Goal: Information Seeking & Learning: Learn about a topic

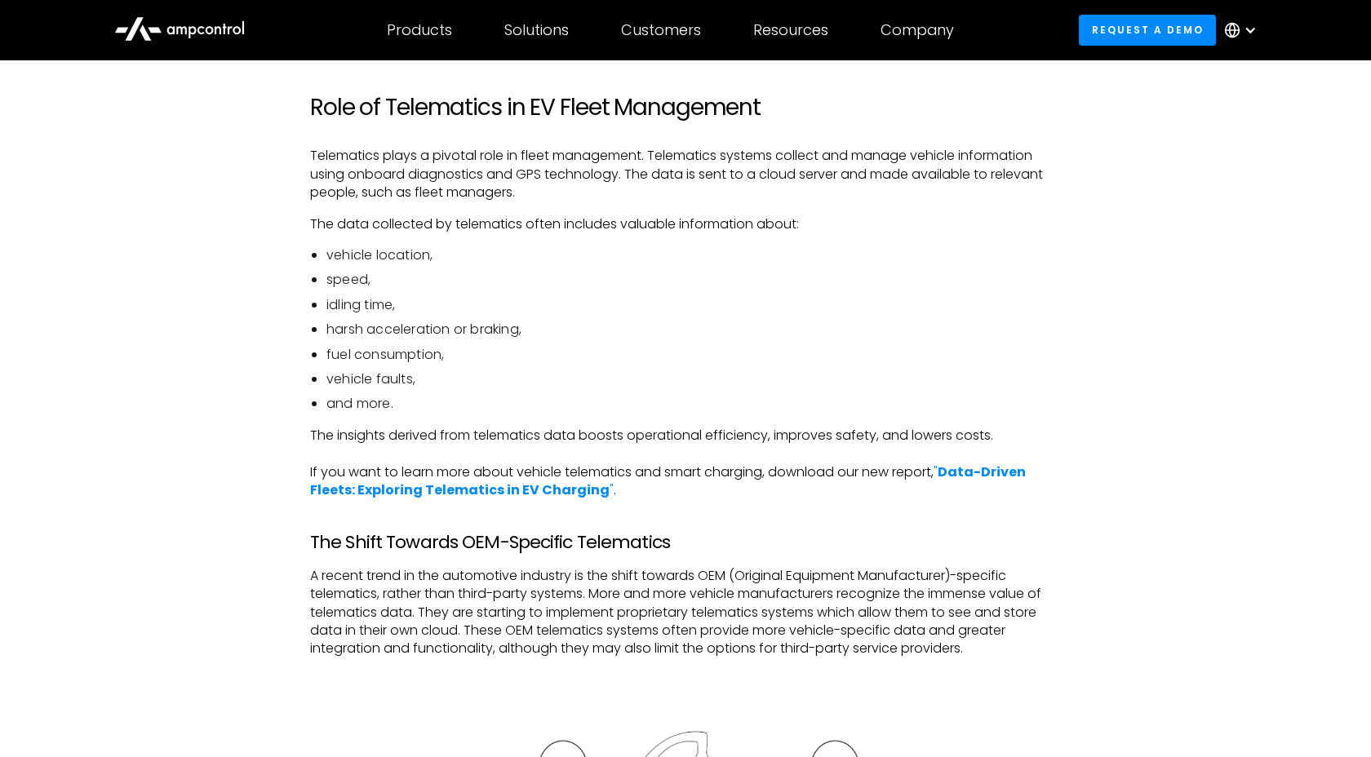
scroll to position [1030, 0]
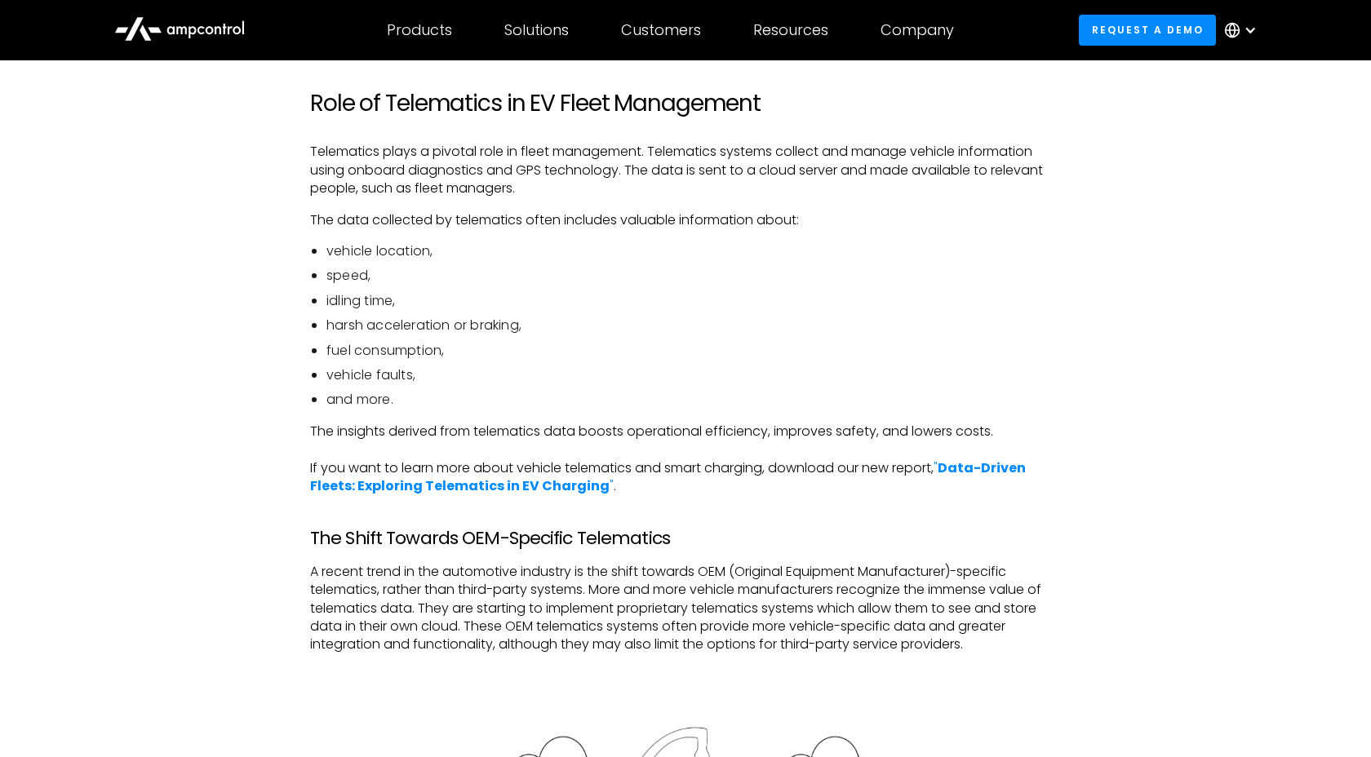
drag, startPoint x: 455, startPoint y: 159, endPoint x: 669, endPoint y: 252, distance: 233.2
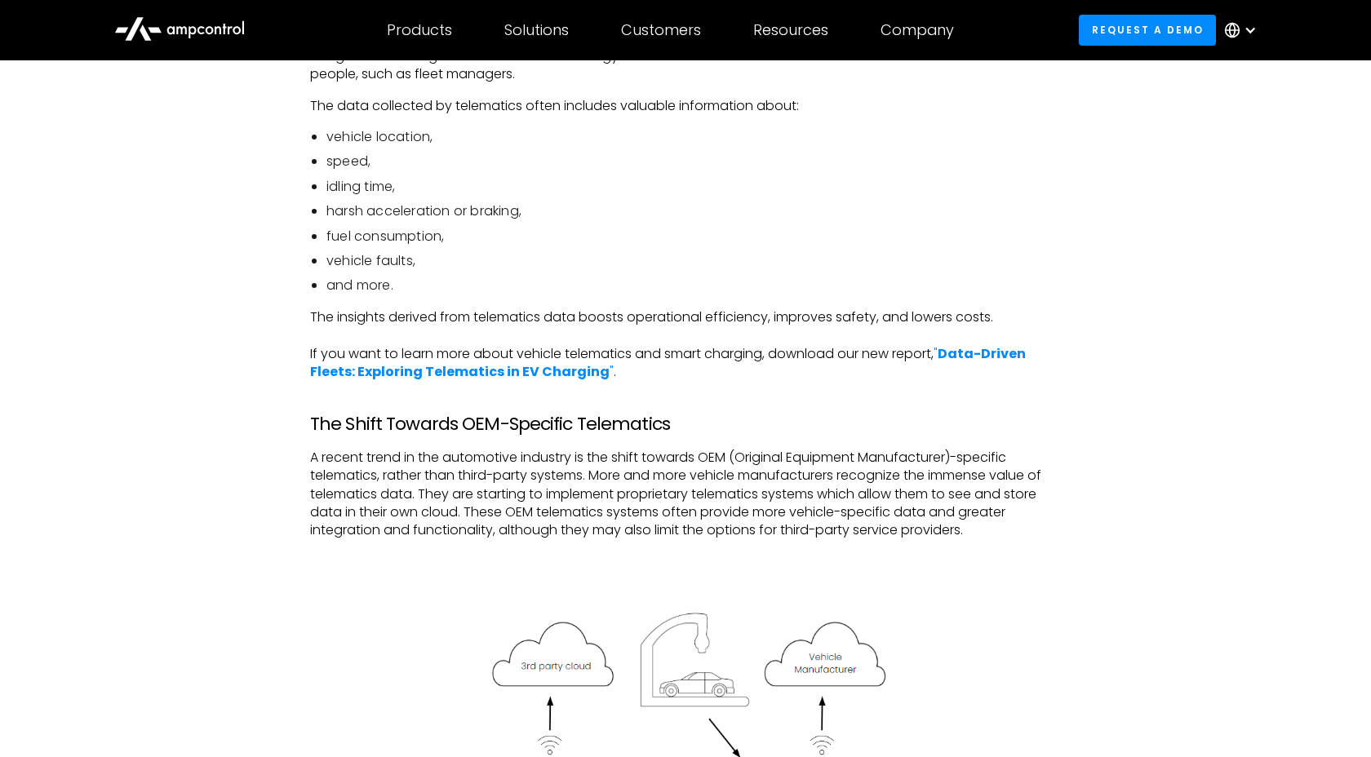
scroll to position [1147, 0]
drag, startPoint x: 349, startPoint y: 263, endPoint x: 437, endPoint y: 259, distance: 88.2
click at [437, 259] on li "vehicle faults," at bounding box center [693, 259] width 734 height 18
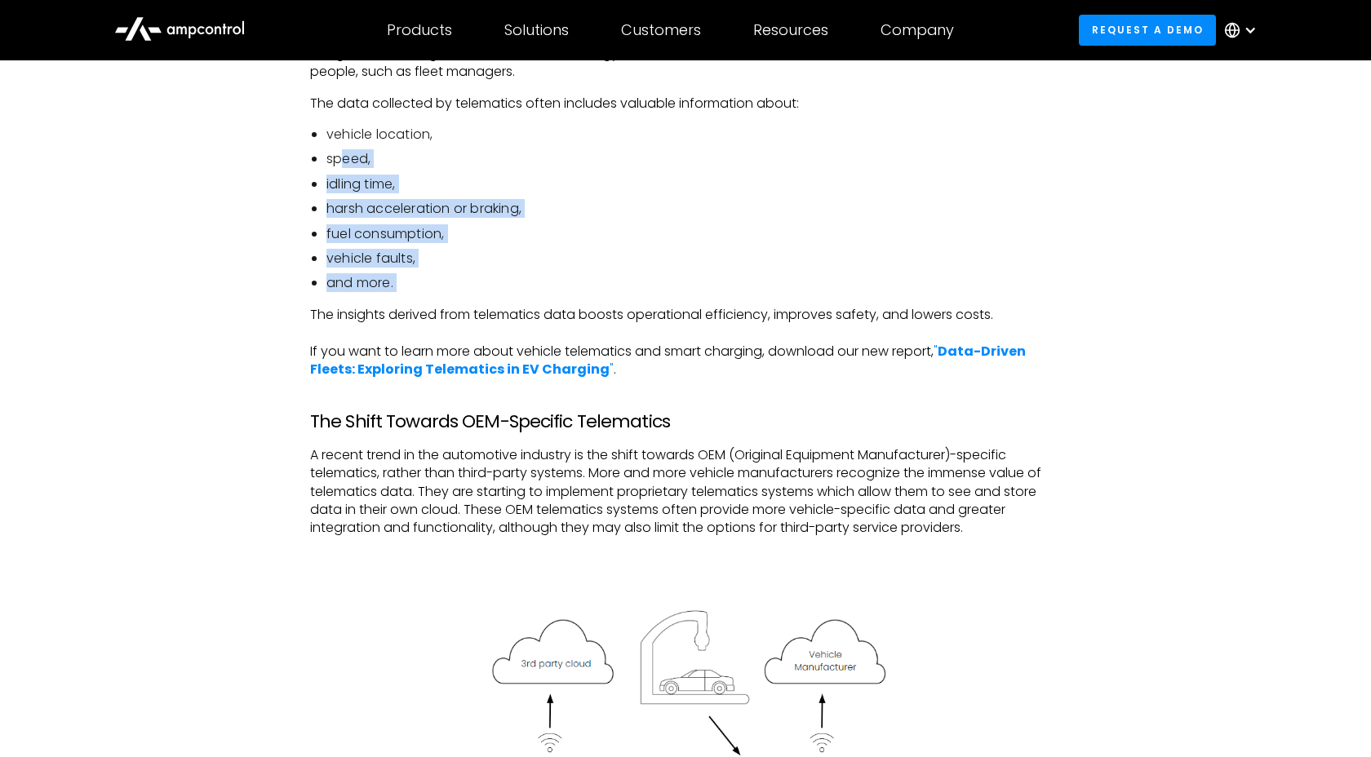
drag, startPoint x: 345, startPoint y: 155, endPoint x: 461, endPoint y: 310, distance: 193.6
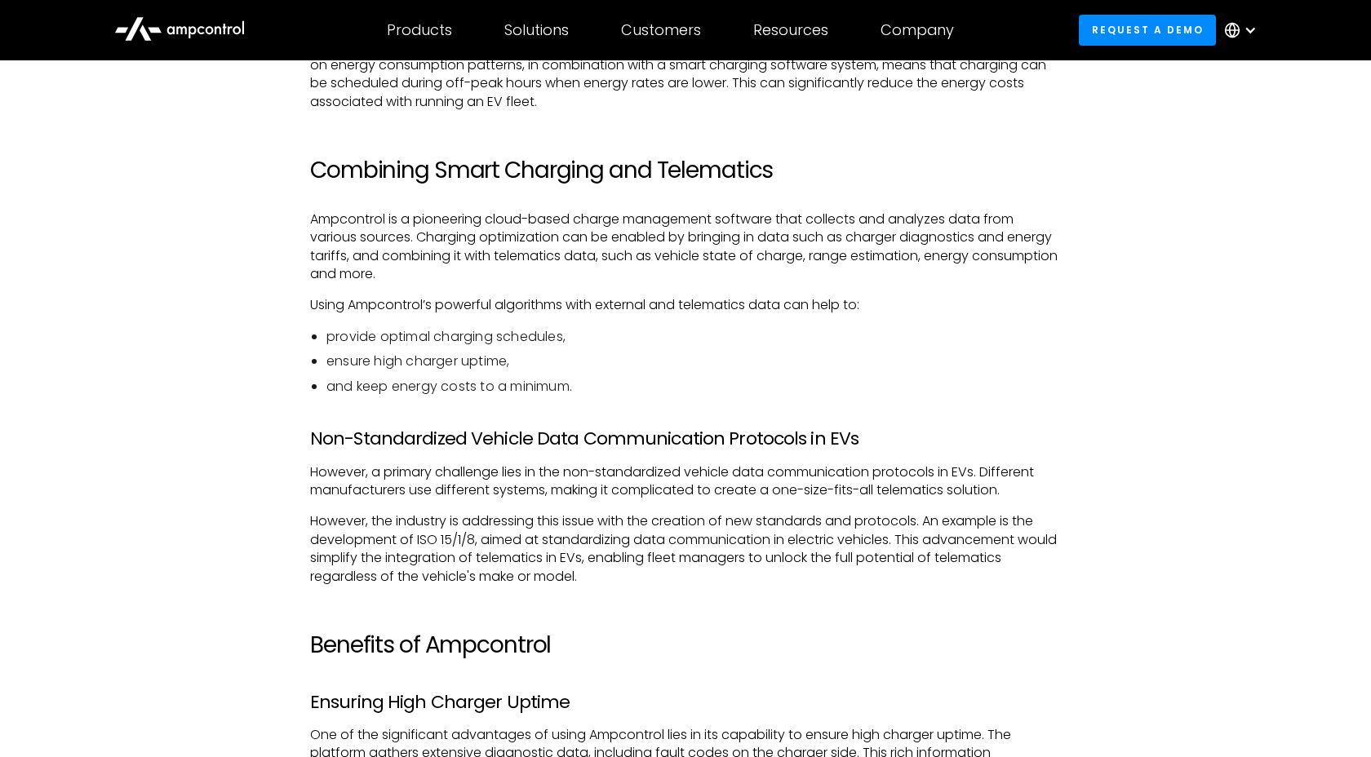
scroll to position [3290, 0]
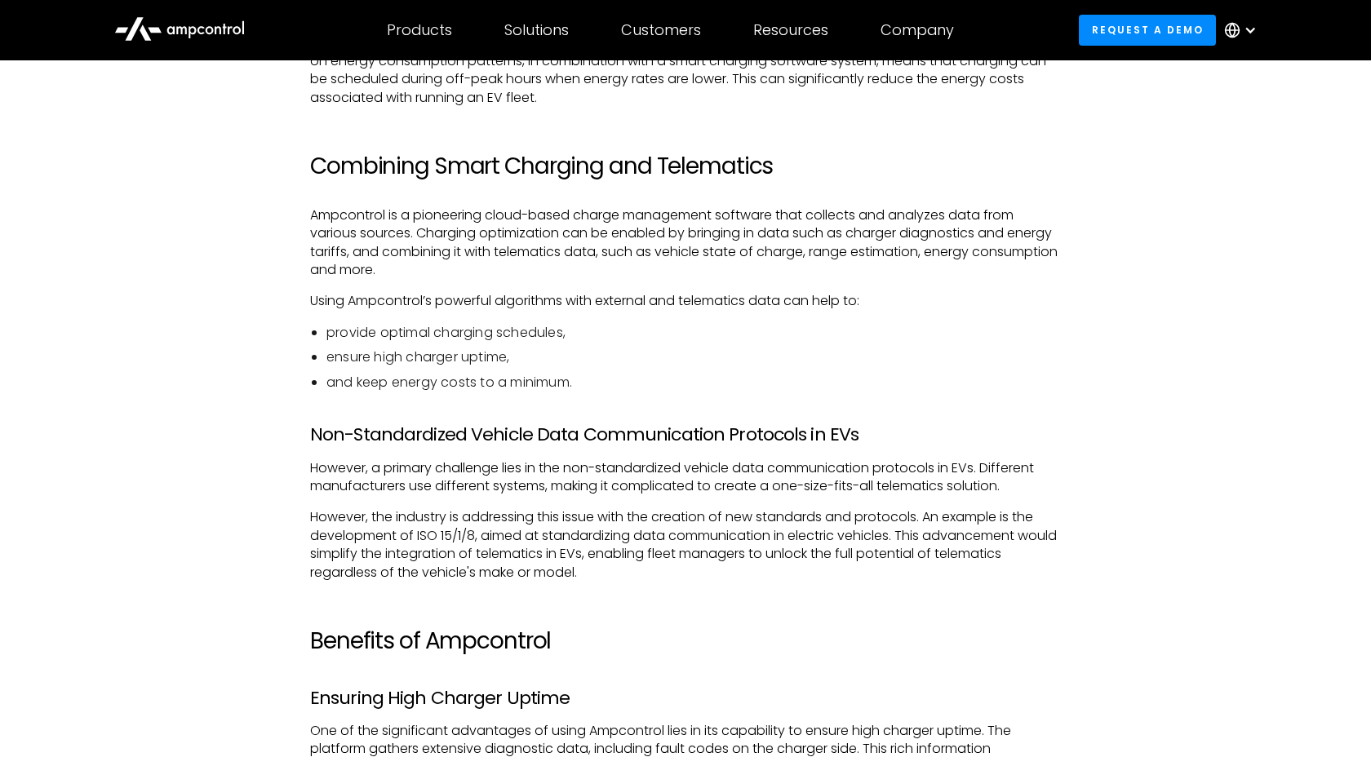
click at [357, 237] on p "Ampcontrol is a pioneering cloud-based charge management software that collects…" at bounding box center [685, 242] width 751 height 73
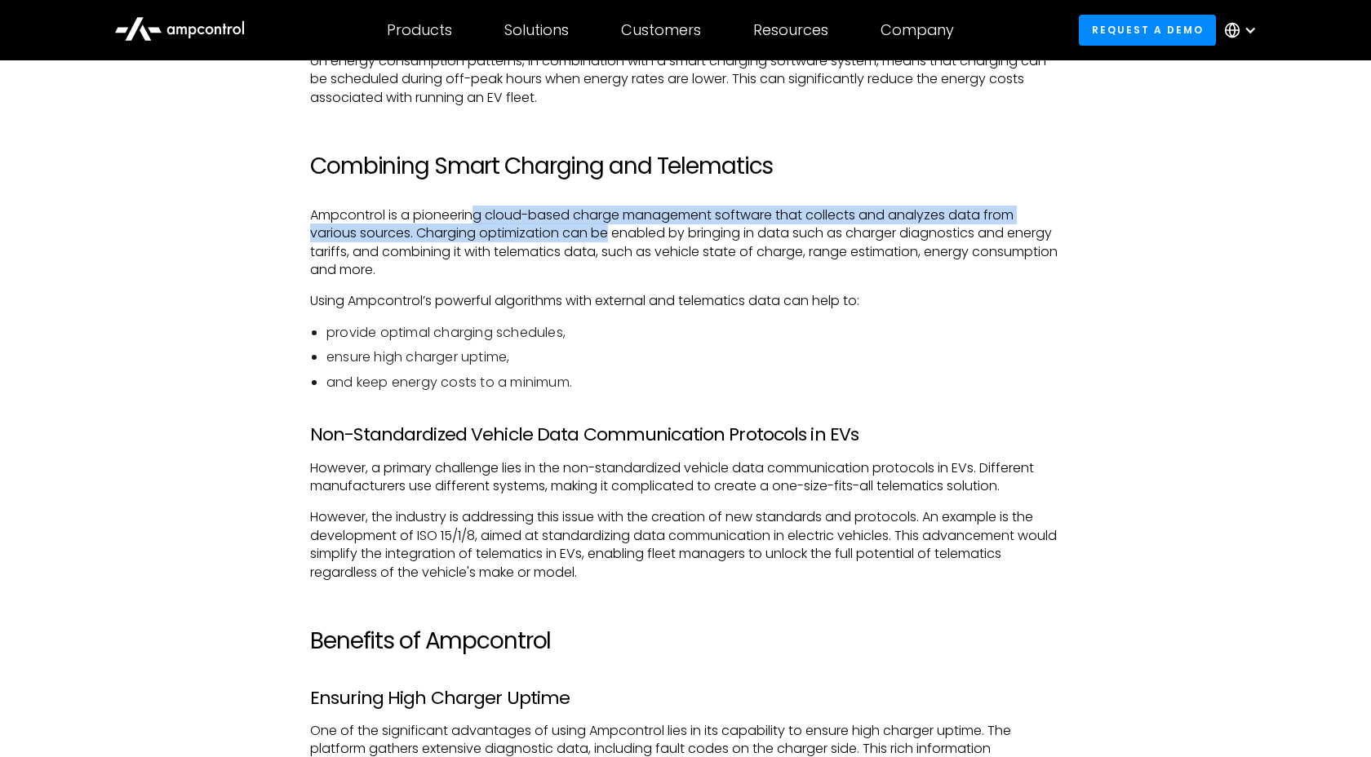
drag, startPoint x: 478, startPoint y: 234, endPoint x: 607, endPoint y: 253, distance: 130.3
click at [607, 253] on p "Ampcontrol is a pioneering cloud-based charge management software that collects…" at bounding box center [685, 242] width 751 height 73
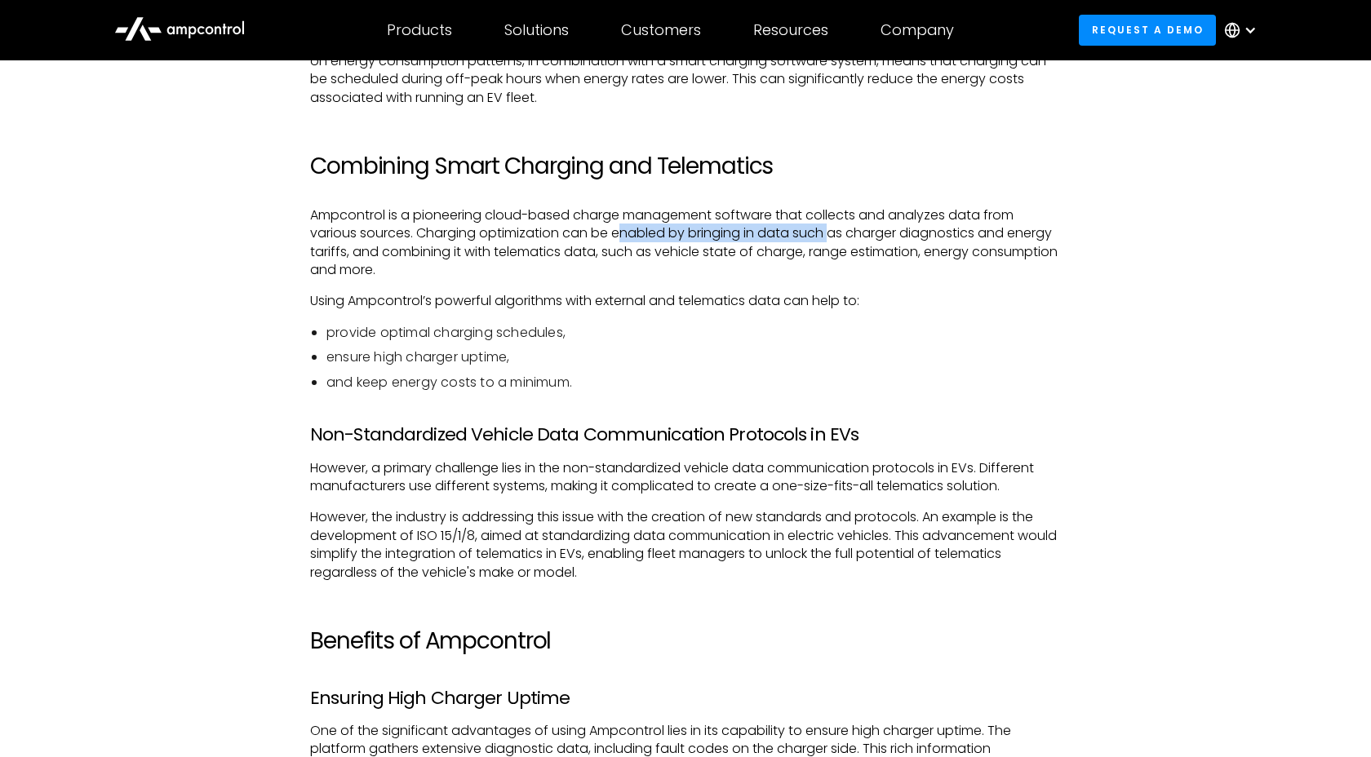
drag, startPoint x: 624, startPoint y: 254, endPoint x: 836, endPoint y: 242, distance: 211.7
click at [836, 242] on p "Ampcontrol is a pioneering cloud-based charge management software that collects…" at bounding box center [685, 242] width 751 height 73
drag, startPoint x: 857, startPoint y: 247, endPoint x: 1014, endPoint y: 247, distance: 156.7
click at [1014, 247] on p "Ampcontrol is a pioneering cloud-based charge management software that collects…" at bounding box center [685, 242] width 751 height 73
drag, startPoint x: 351, startPoint y: 268, endPoint x: 570, endPoint y: 269, distance: 219.5
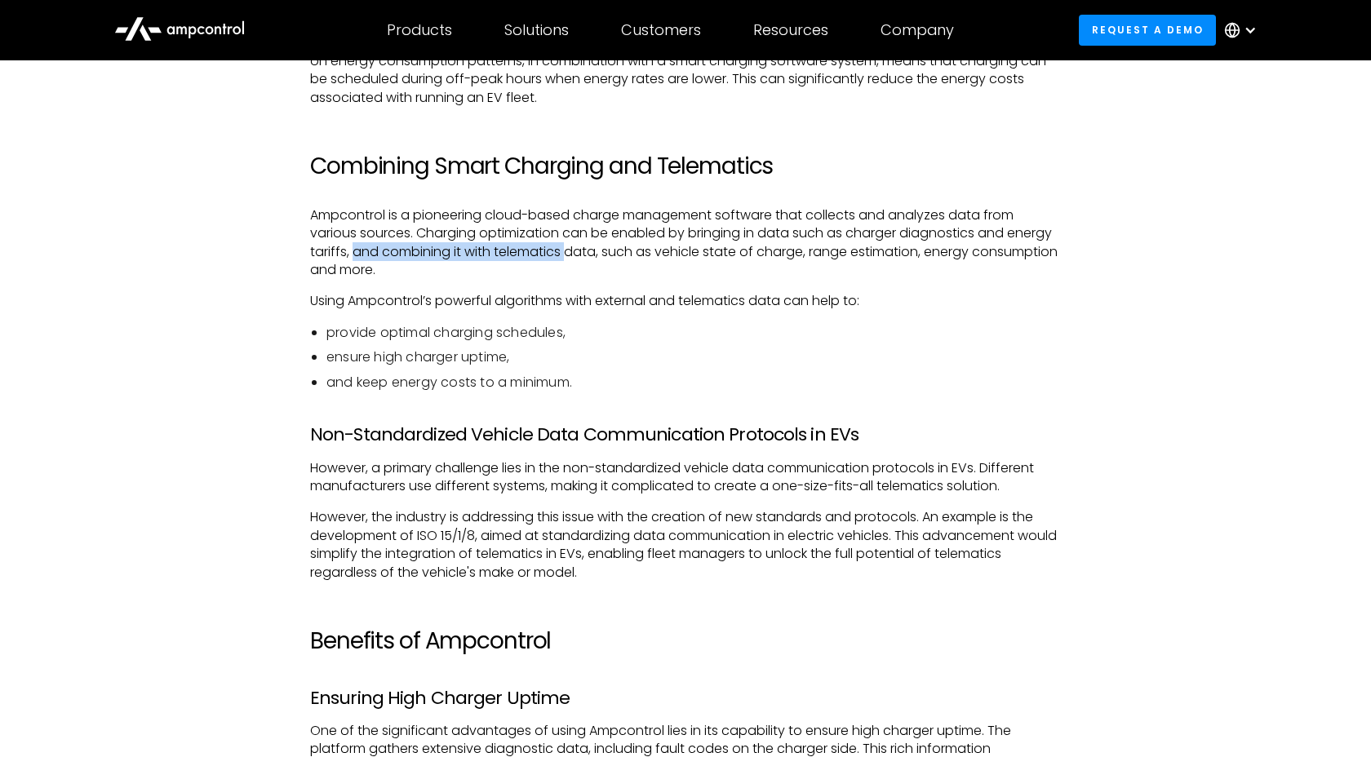
click at [570, 269] on p "Ampcontrol is a pioneering cloud-based charge management software that collects…" at bounding box center [685, 242] width 751 height 73
drag, startPoint x: 588, startPoint y: 270, endPoint x: 805, endPoint y: 268, distance: 216.3
click at [805, 268] on p "Ampcontrol is a pioneering cloud-based charge management software that collects…" at bounding box center [685, 242] width 751 height 73
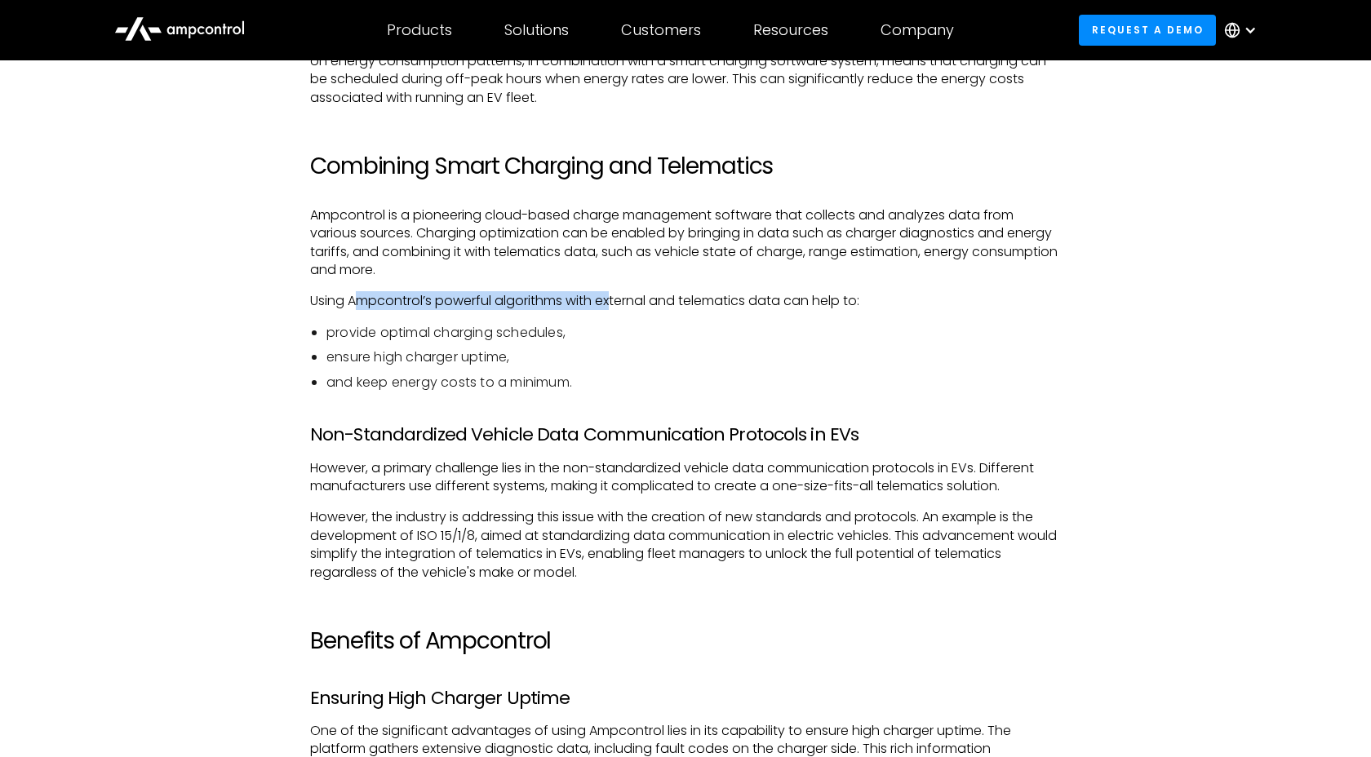
drag, startPoint x: 360, startPoint y: 315, endPoint x: 620, endPoint y: 317, distance: 260.3
click at [620, 310] on p "Using Ampcontrol’s powerful algorithms with external and telematics data can he…" at bounding box center [685, 301] width 751 height 18
drag, startPoint x: 670, startPoint y: 319, endPoint x: 846, endPoint y: 319, distance: 176.3
click at [846, 310] on p "Using Ampcontrol’s powerful algorithms with external and telematics data can he…" at bounding box center [685, 301] width 751 height 18
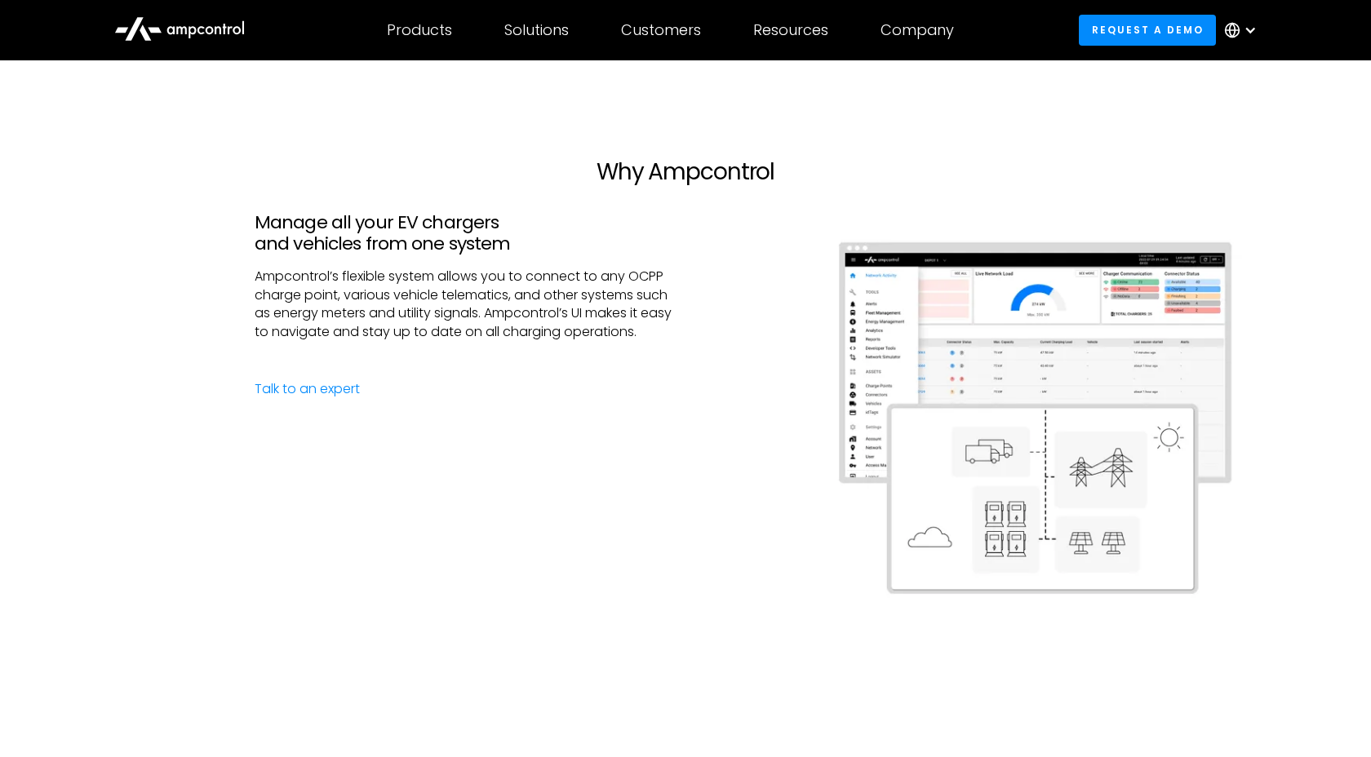
scroll to position [1823, 0]
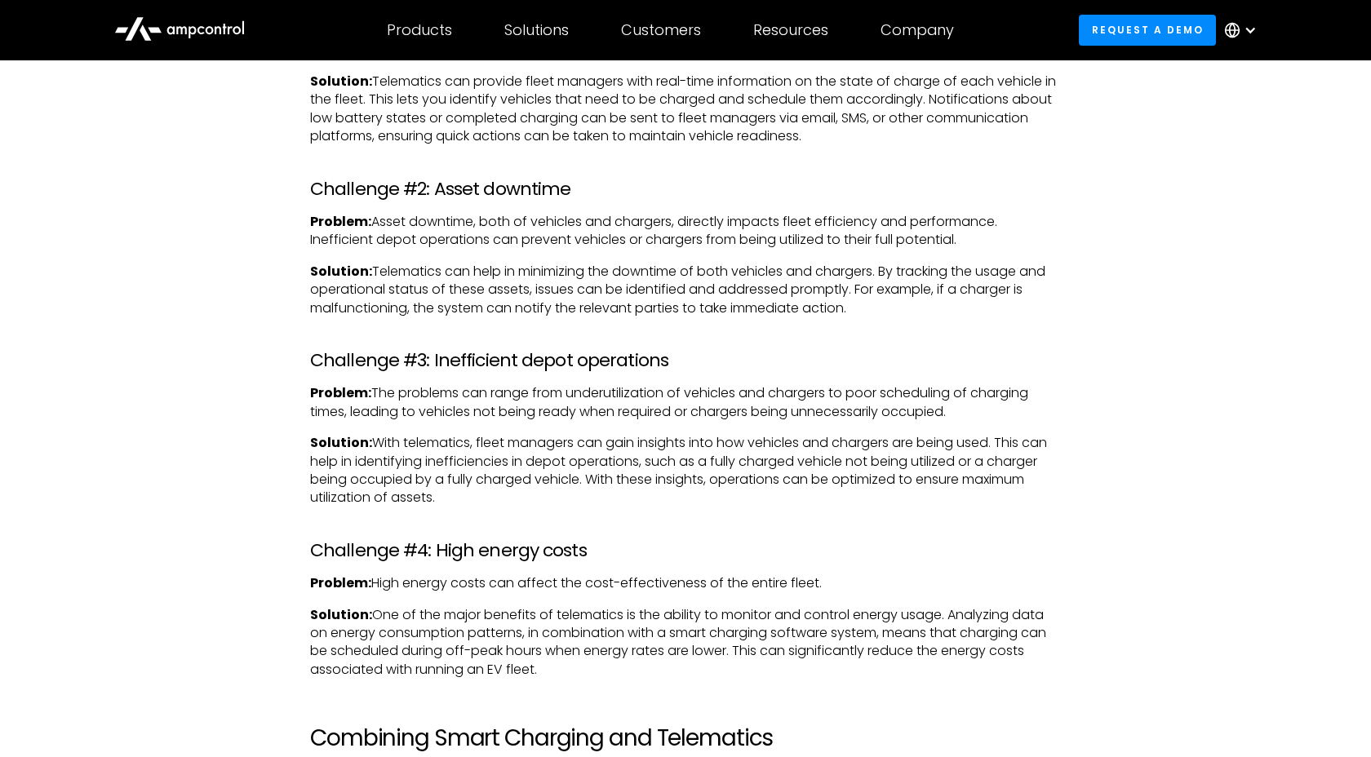
scroll to position [2492, 0]
